Goal: Find specific page/section: Find specific page/section

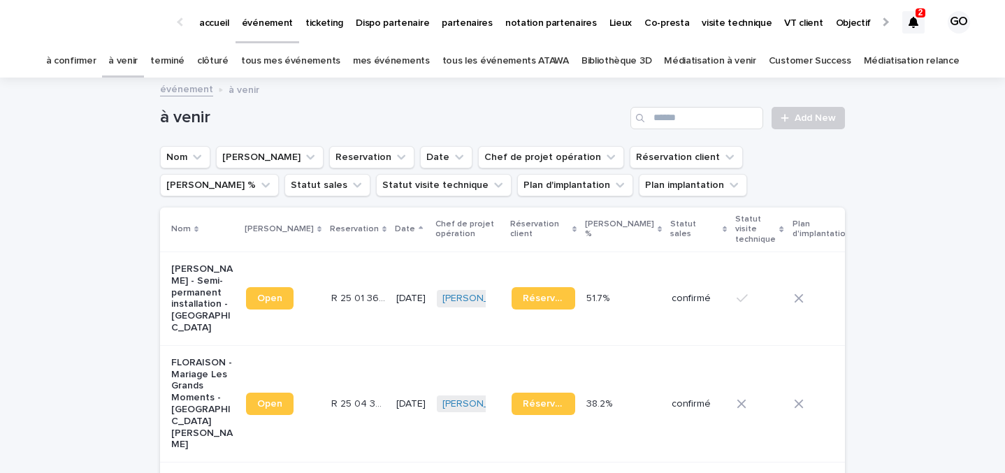
click at [909, 25] on icon at bounding box center [914, 22] width 10 height 11
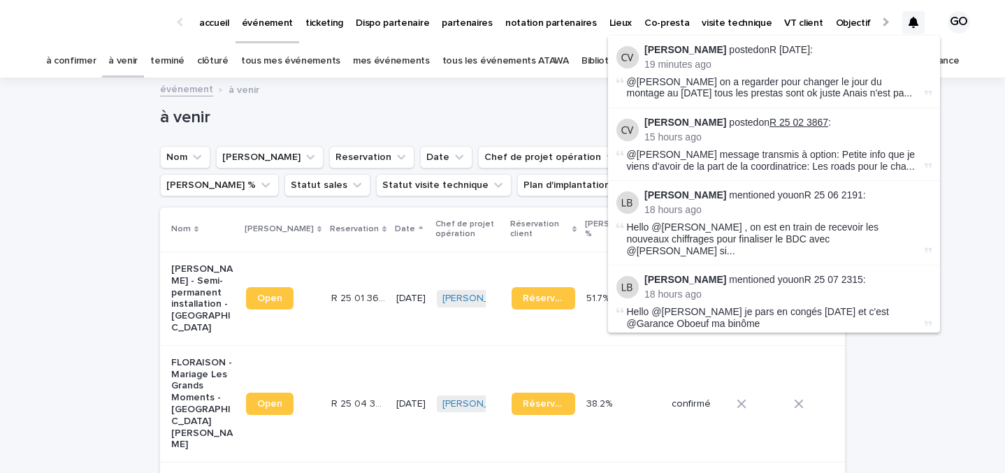
click at [777, 121] on link "R 25 02 3867" at bounding box center [799, 122] width 59 height 11
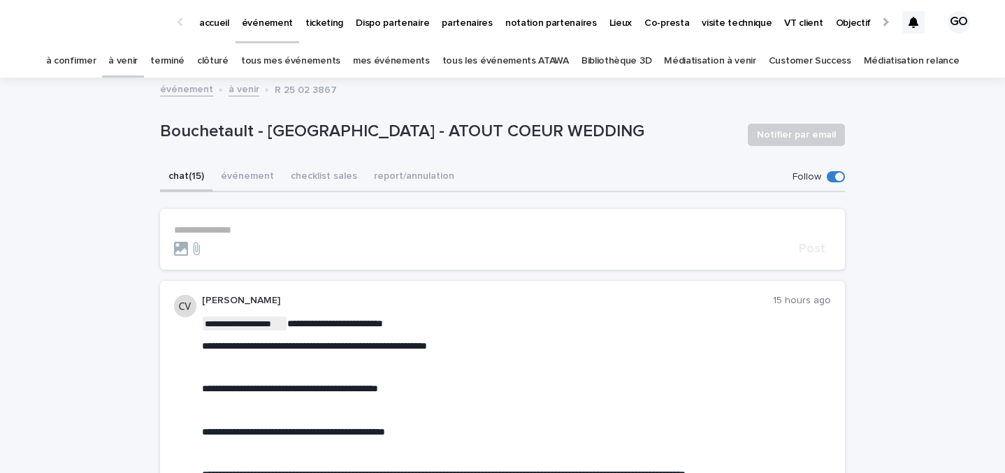
click at [907, 29] on div at bounding box center [913, 22] width 22 height 22
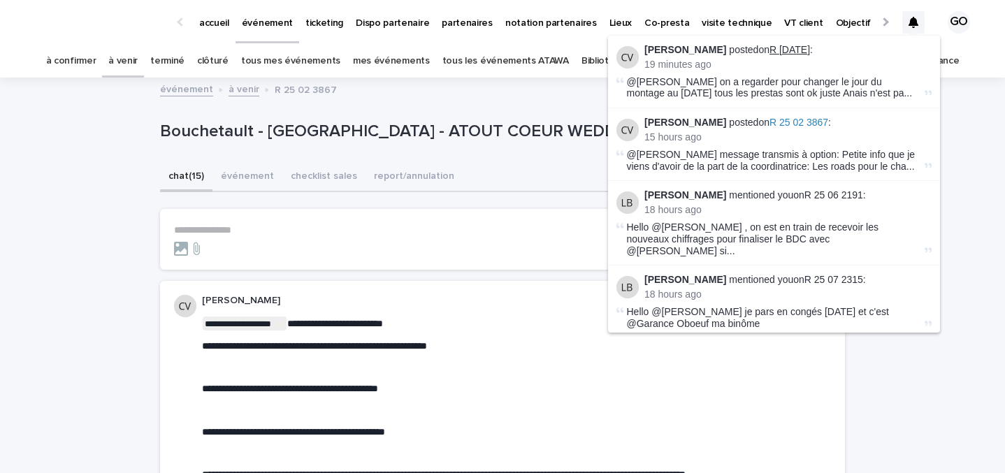
click at [796, 49] on link "R [DATE]" at bounding box center [790, 49] width 41 height 11
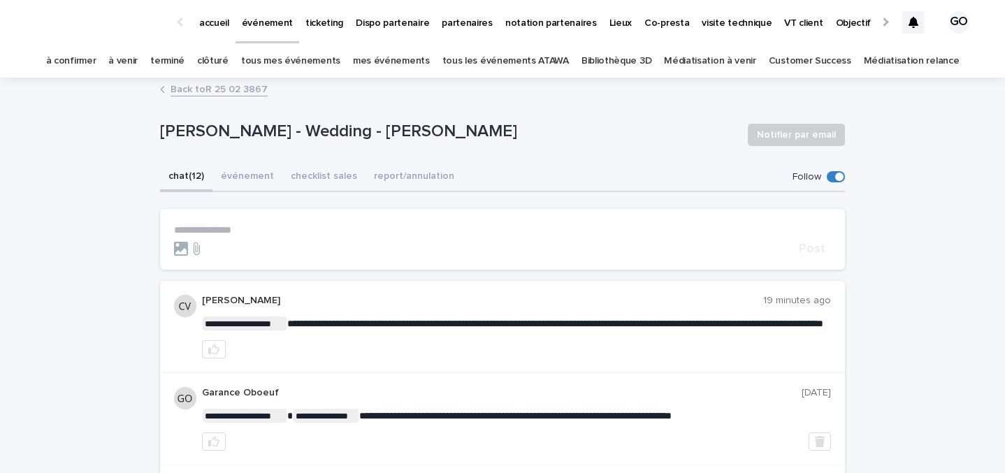
click at [270, 22] on p "événement" at bounding box center [267, 14] width 51 height 29
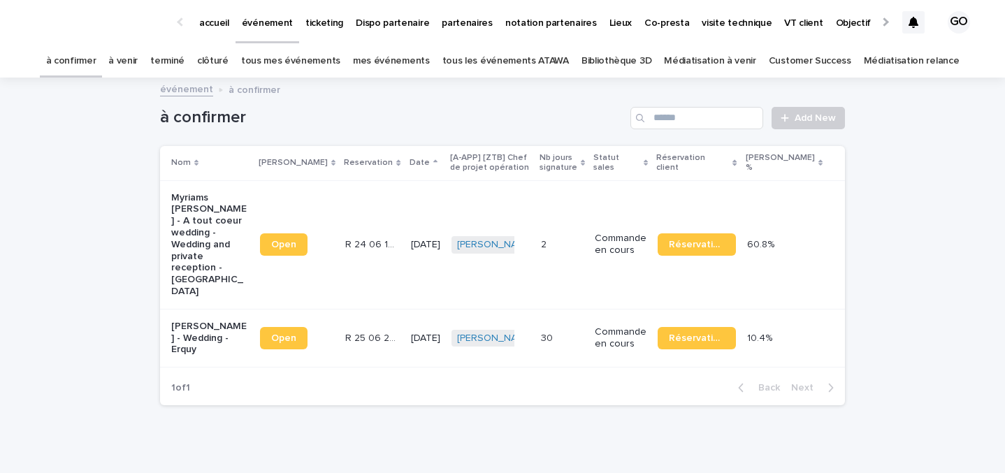
click at [138, 56] on link "à venir" at bounding box center [122, 61] width 29 height 33
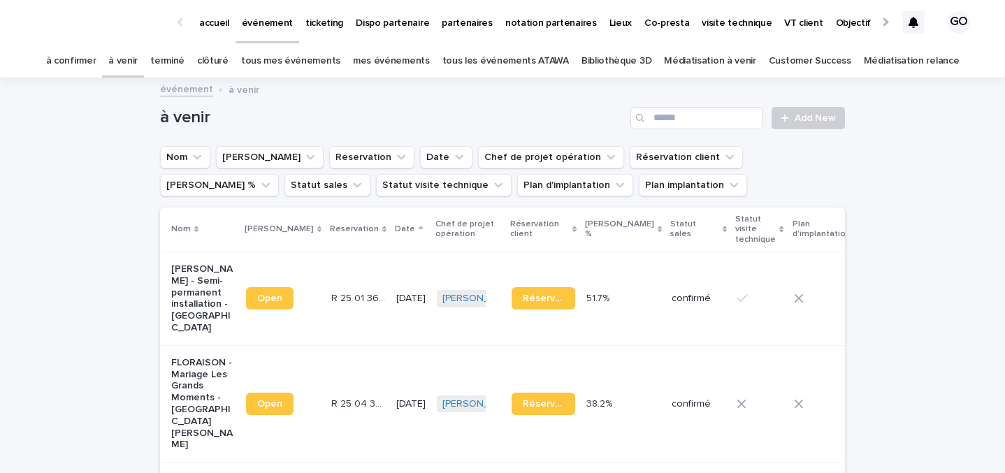
click at [485, 57] on link "tous les événements ATAWA" at bounding box center [505, 61] width 127 height 33
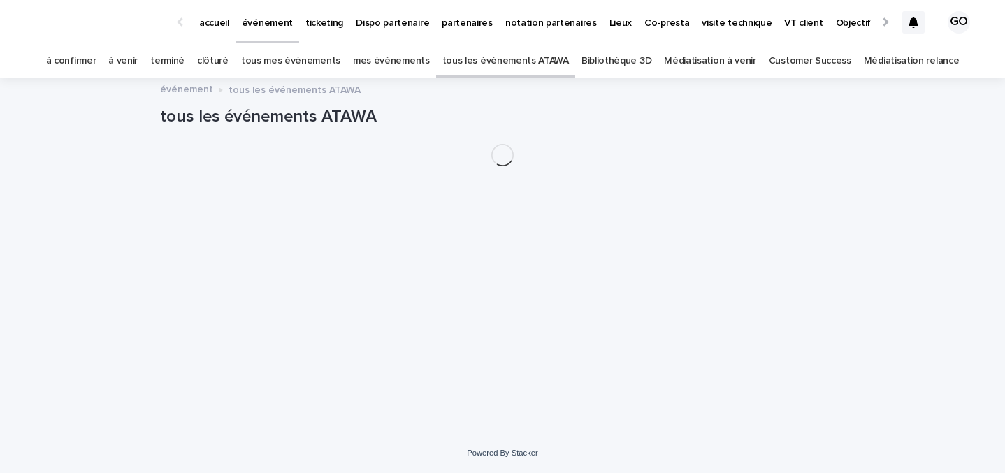
click at [607, 60] on link "Bibliothèque 3D" at bounding box center [617, 61] width 70 height 33
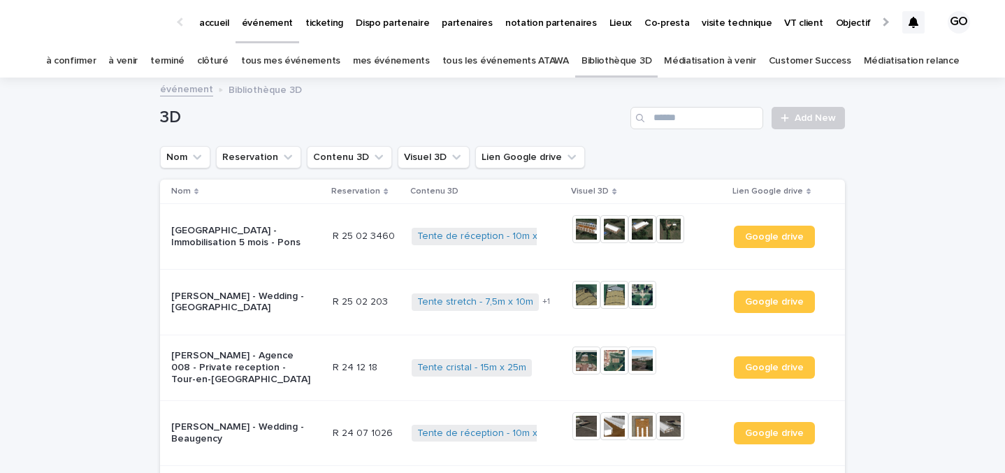
scroll to position [8, 0]
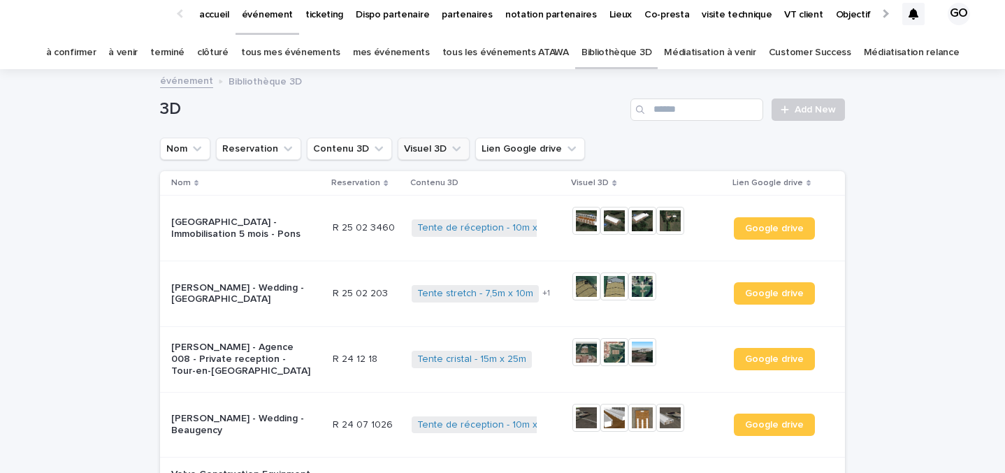
click at [424, 151] on button "Visuel 3D" at bounding box center [434, 149] width 72 height 22
click at [372, 151] on icon "Contenu 3D" at bounding box center [379, 149] width 14 height 14
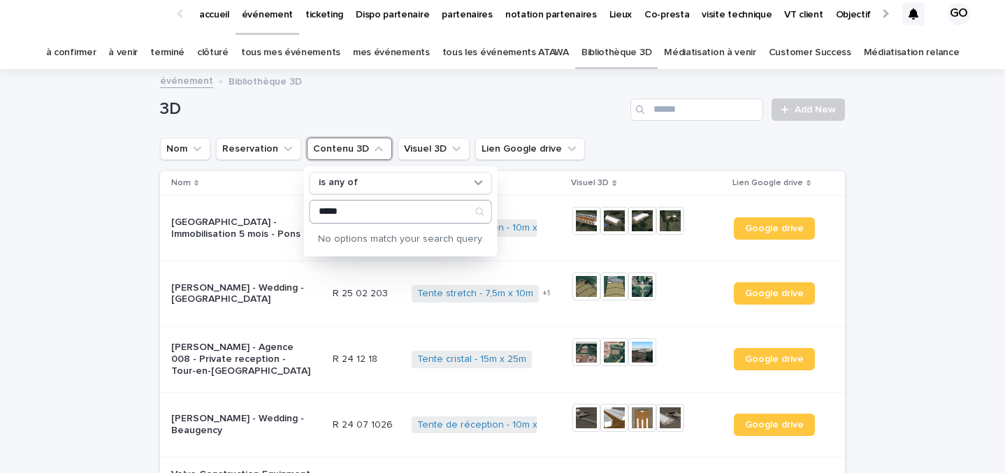
type input "*****"
click at [457, 208] on input "*****" at bounding box center [400, 212] width 181 height 22
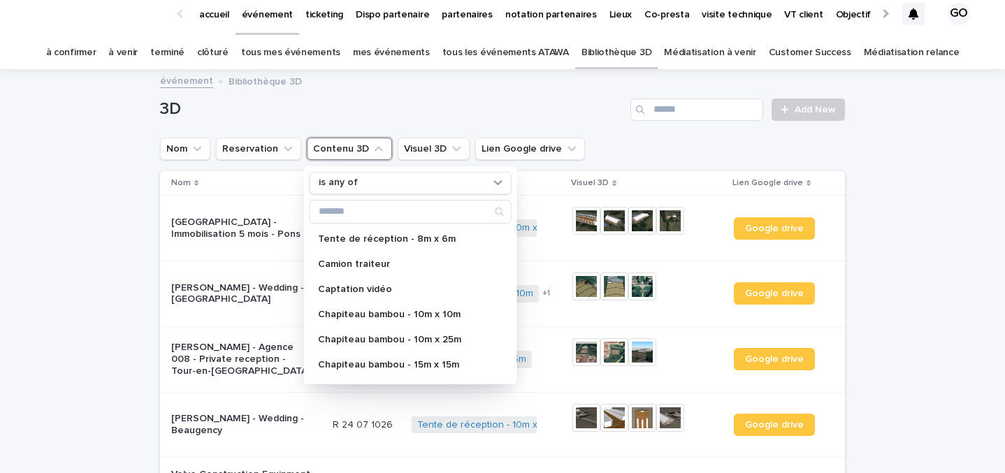
click at [542, 110] on h1 "3D" at bounding box center [392, 109] width 465 height 20
